Goal: Task Accomplishment & Management: Use online tool/utility

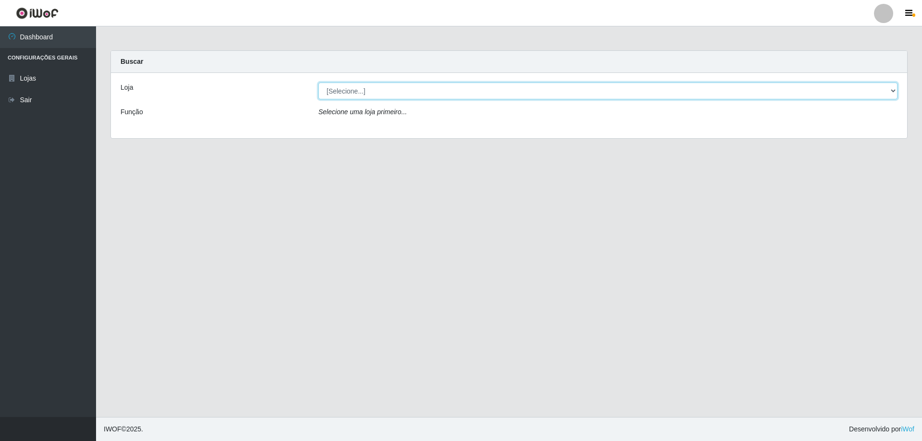
click at [348, 96] on select "[Selecione...] SuperShow Bis - Avenida 6 SuperShow [GEOGRAPHIC_DATA]" at bounding box center [607, 91] width 579 height 17
select select "60"
click at [318, 83] on select "[Selecione...] SuperShow Bis - Avenida 6 SuperShow [GEOGRAPHIC_DATA]" at bounding box center [607, 91] width 579 height 17
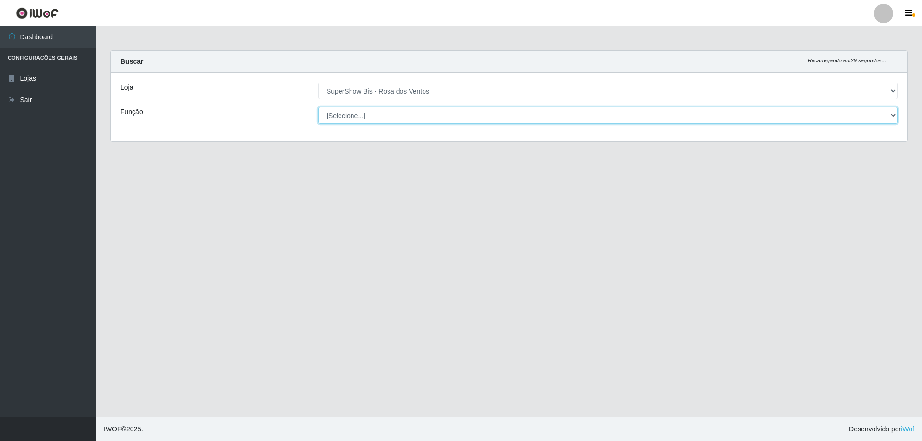
click at [366, 119] on select "[Selecione...] ASG ASG + ASG ++ Auxiliar de Cozinha Balconista de Açougue Balco…" at bounding box center [607, 115] width 579 height 17
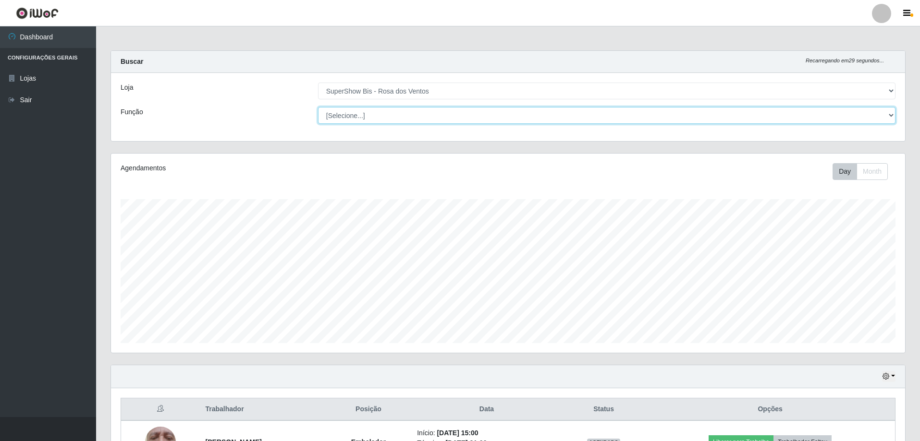
scroll to position [199, 794]
click at [318, 107] on select "[Selecione...] ASG ASG + ASG ++ Auxiliar de Cozinha Balconista de Açougue Balco…" at bounding box center [606, 115] width 577 height 17
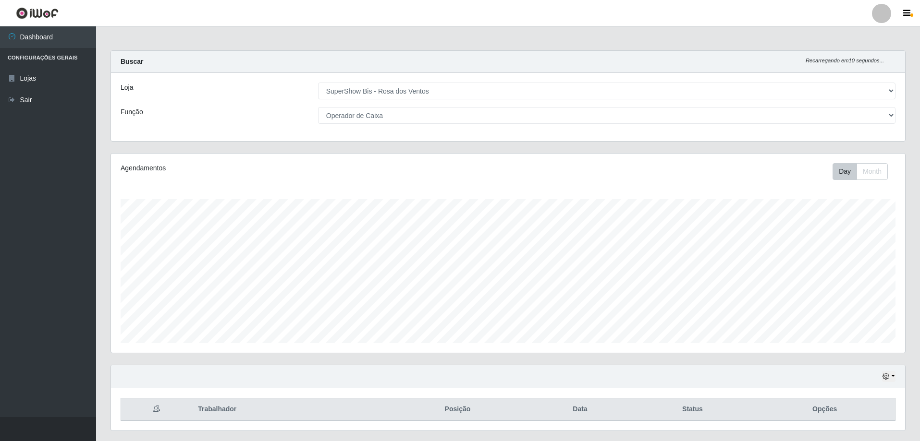
click at [391, 126] on div "Loja [Selecione...] SuperShow Bis - Avenida 6 SuperShow [GEOGRAPHIC_DATA] Funçã…" at bounding box center [508, 107] width 794 height 68
click at [391, 119] on select "[Selecione...] ASG ASG + ASG ++ Auxiliar de Cozinha Balconista de Açougue Balco…" at bounding box center [606, 115] width 577 height 17
select select "1"
click at [318, 107] on select "[Selecione...] ASG ASG + ASG ++ Auxiliar de Cozinha Balconista de Açougue Balco…" at bounding box center [606, 115] width 577 height 17
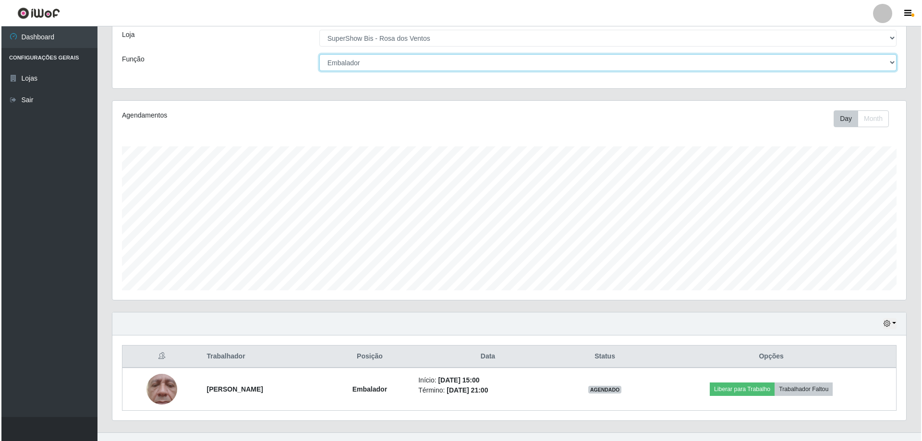
scroll to position [68, 0]
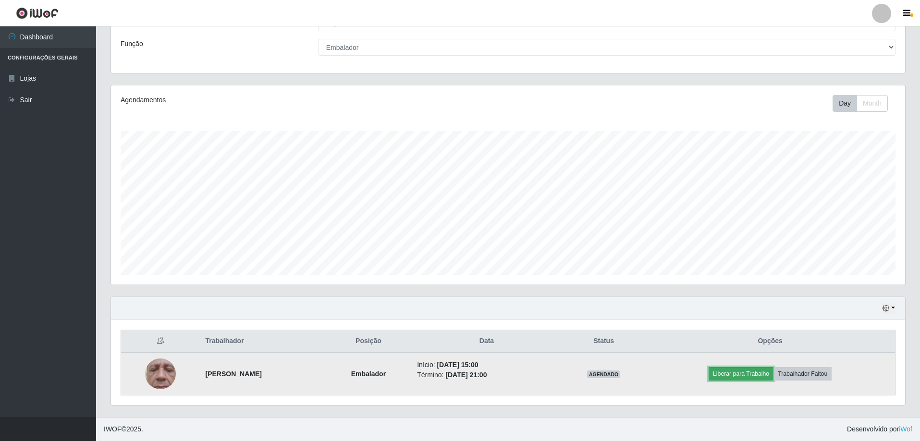
click at [741, 373] on button "Liberar para Trabalho" at bounding box center [740, 373] width 65 height 13
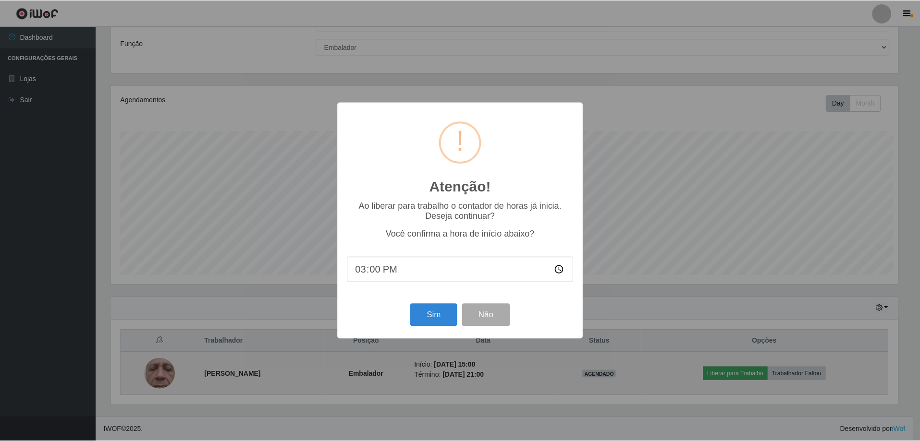
scroll to position [199, 789]
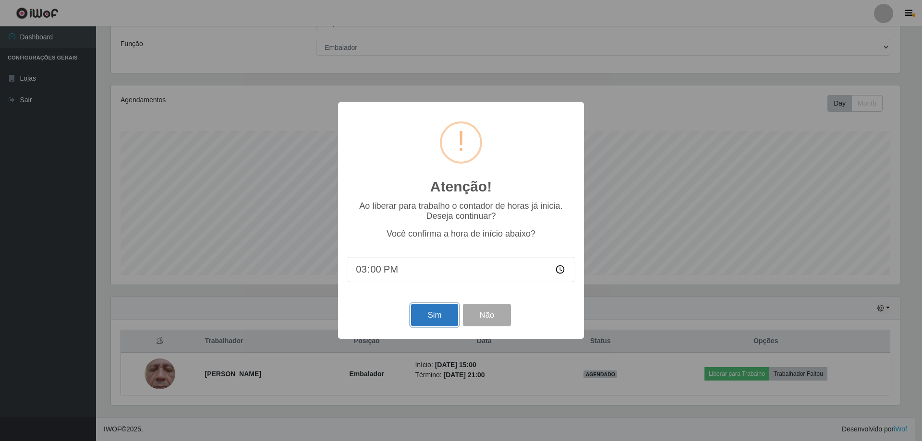
click at [444, 312] on button "Sim" at bounding box center [434, 315] width 47 height 23
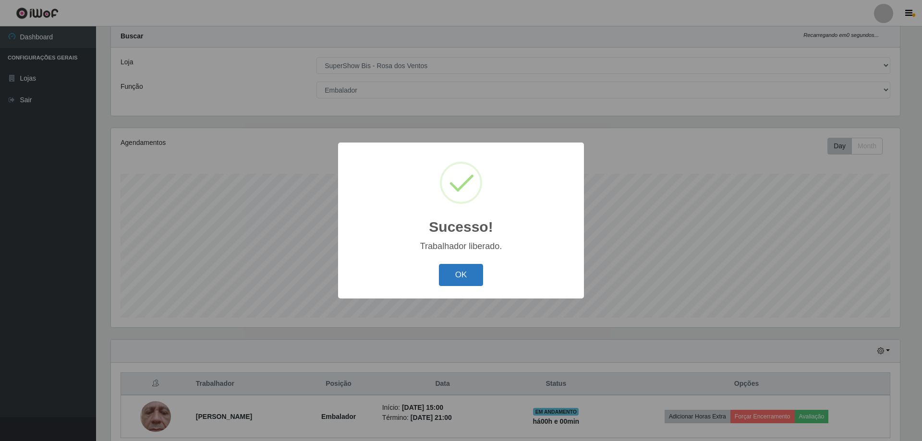
click at [462, 268] on button "OK" at bounding box center [461, 275] width 45 height 23
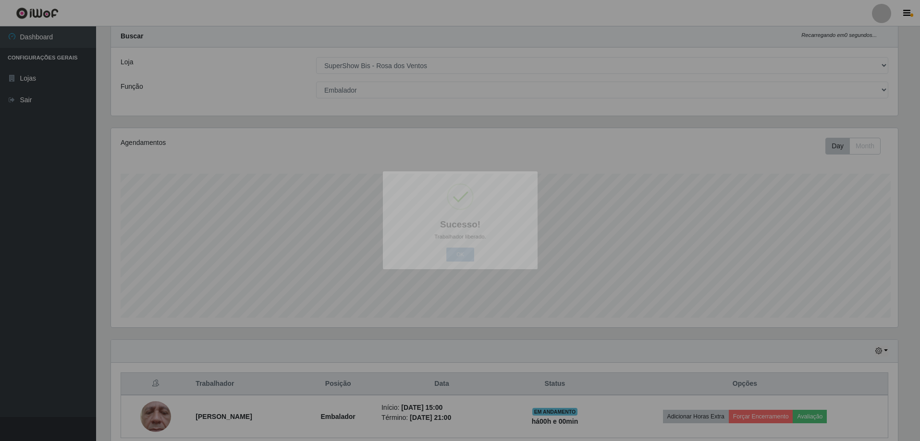
scroll to position [199, 794]
